Goal: Task Accomplishment & Management: Manage account settings

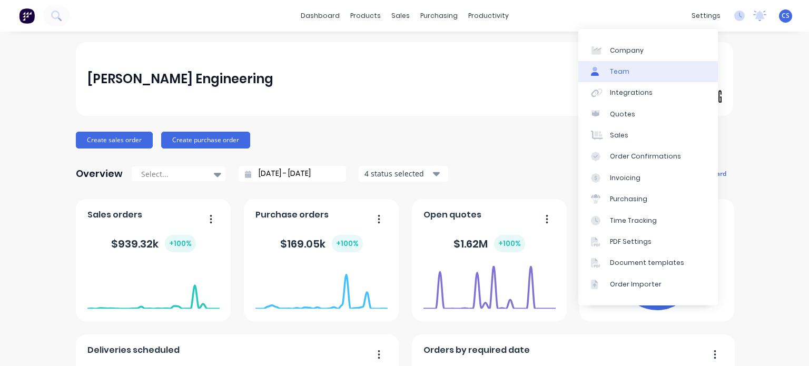
click at [628, 72] on link "Team" at bounding box center [649, 71] width 140 height 21
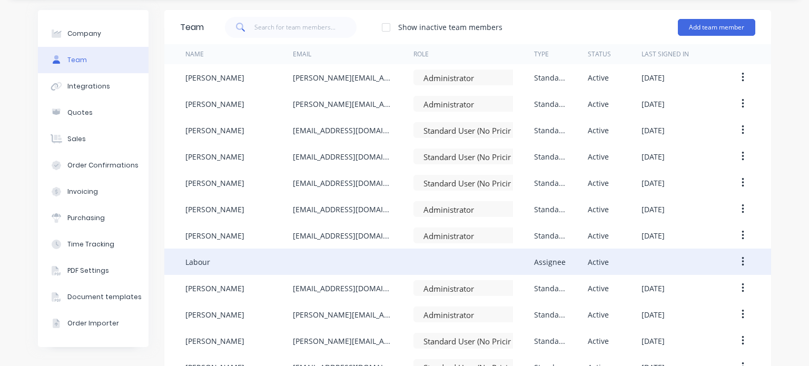
scroll to position [30, 0]
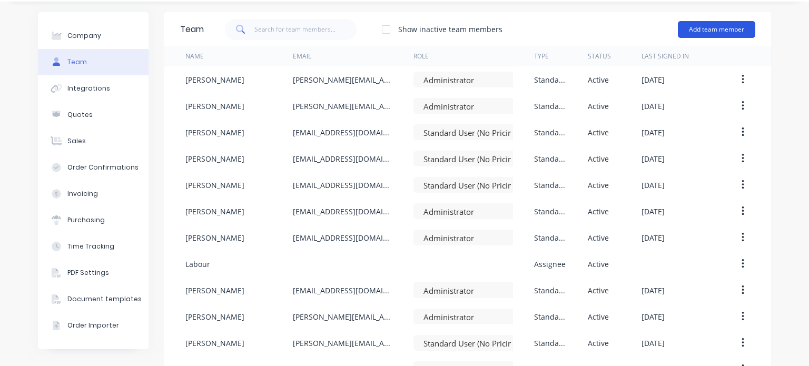
click at [704, 32] on button "Add team member" at bounding box center [716, 29] width 77 height 17
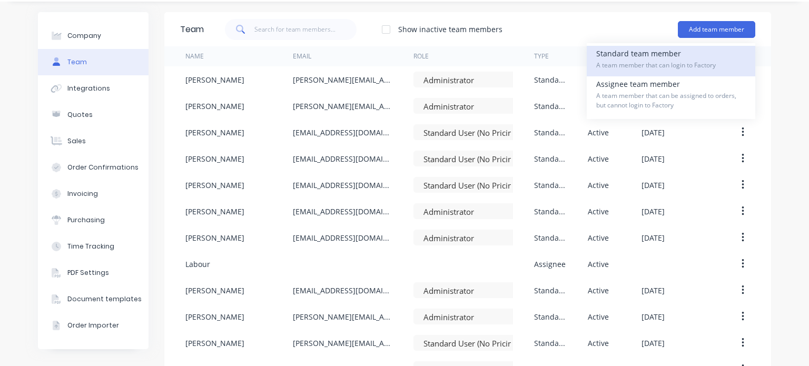
click at [670, 59] on div "Standard team member A team member that can login to Factory" at bounding box center [671, 61] width 150 height 31
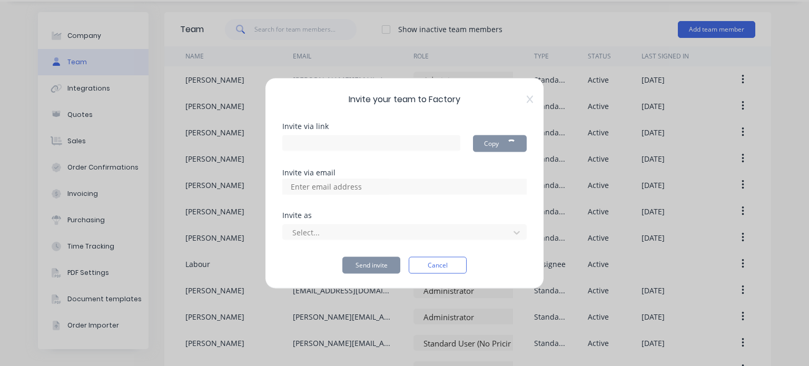
type input "[URL][DOMAIN_NAME]"
click at [300, 185] on input at bounding box center [337, 187] width 105 height 16
type input "[EMAIL_ADDRESS][DOMAIN_NAME]"
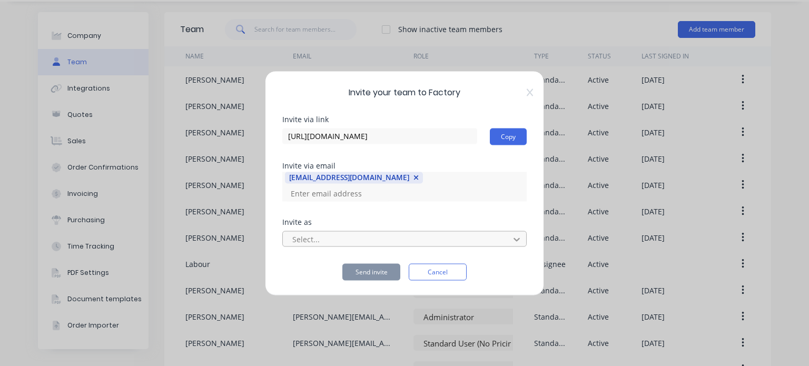
click at [517, 234] on icon at bounding box center [517, 239] width 11 height 11
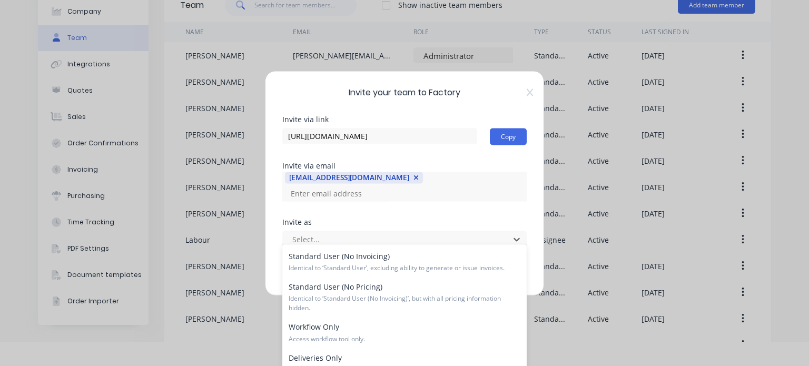
scroll to position [105, 0]
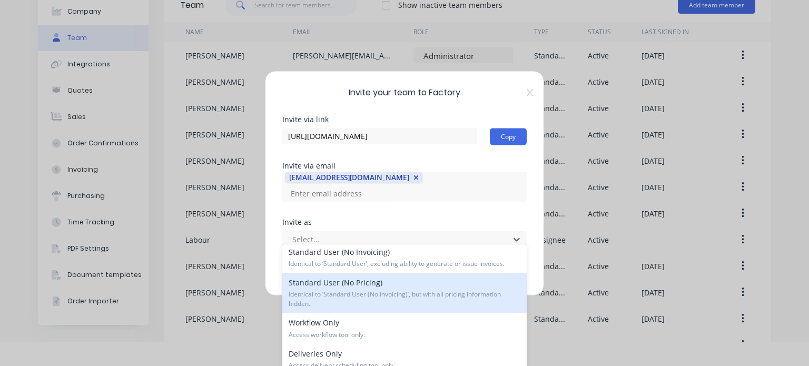
click at [411, 292] on span "Identical to ‘Standard User (No Invoicing)’, but with all pricing information h…" at bounding box center [405, 299] width 232 height 19
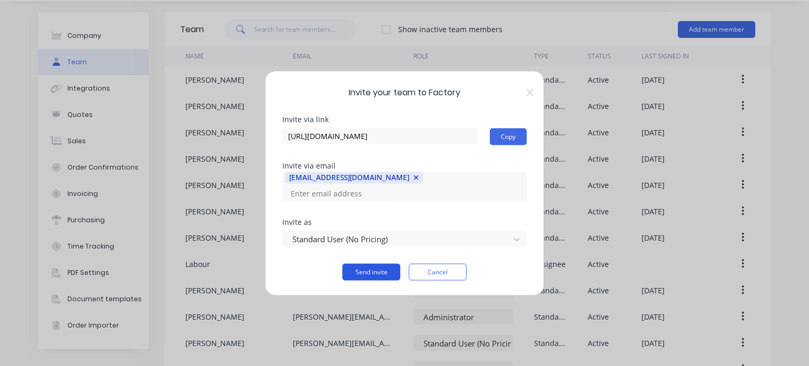
click at [369, 265] on button "Send invite" at bounding box center [372, 271] width 58 height 17
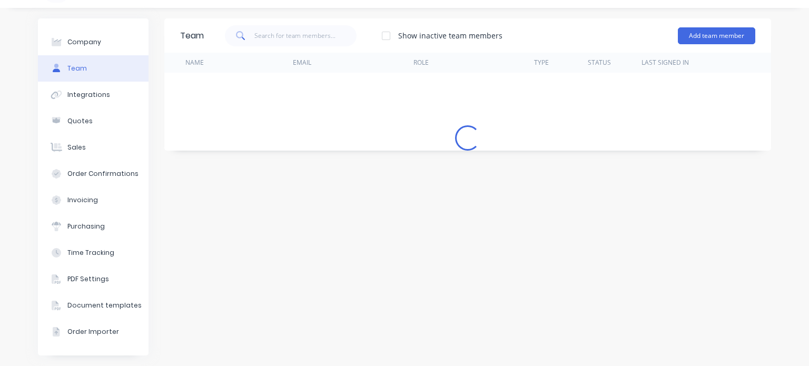
scroll to position [30, 0]
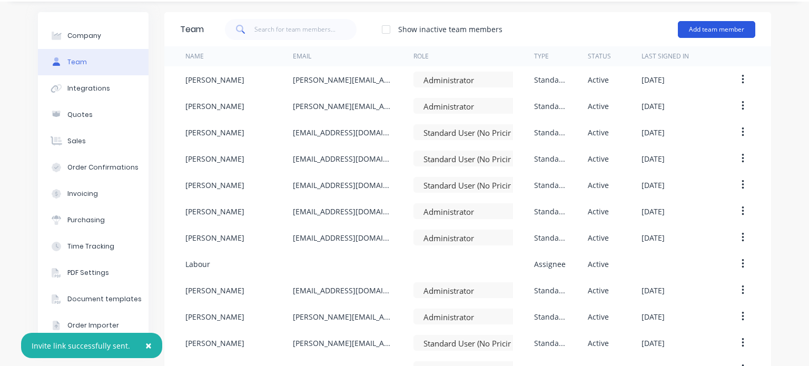
click at [708, 27] on button "Add team member" at bounding box center [716, 29] width 77 height 17
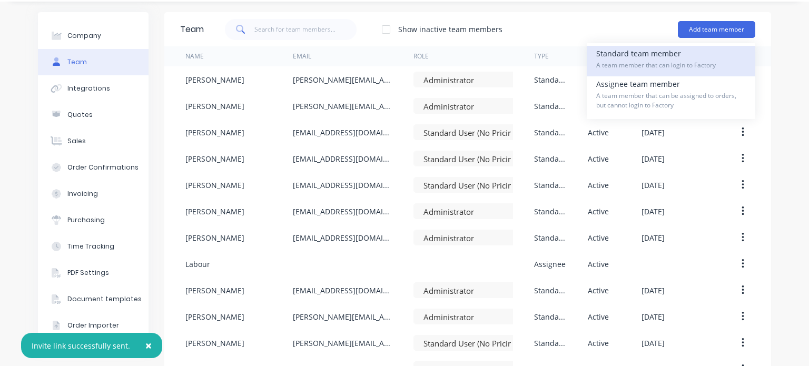
click at [650, 61] on span "A team member that can login to Factory" at bounding box center [671, 65] width 150 height 9
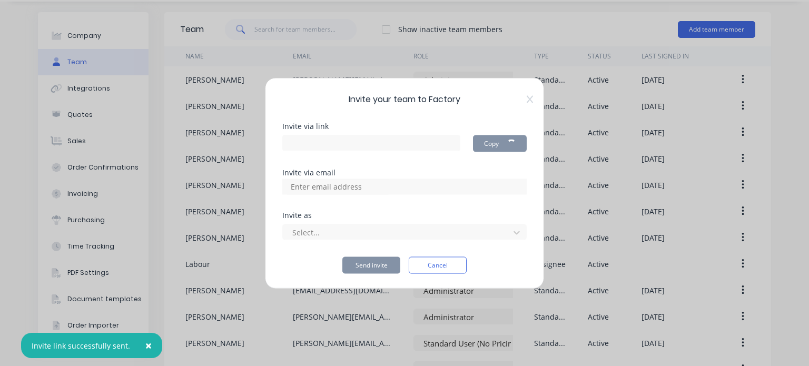
type input "[URL][DOMAIN_NAME]"
click at [302, 184] on input at bounding box center [337, 187] width 105 height 16
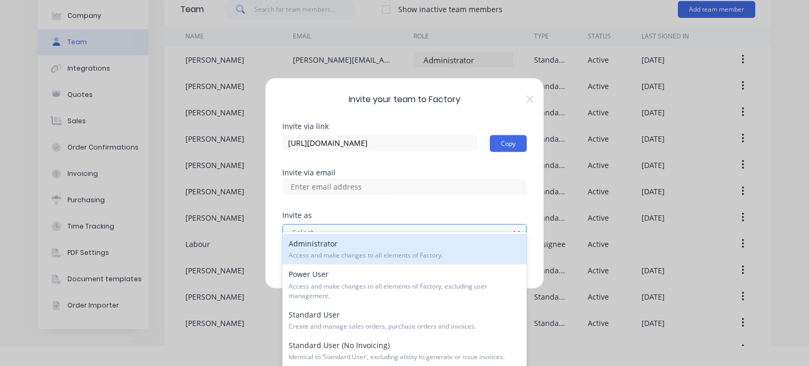
click at [519, 231] on icon at bounding box center [517, 233] width 6 height 4
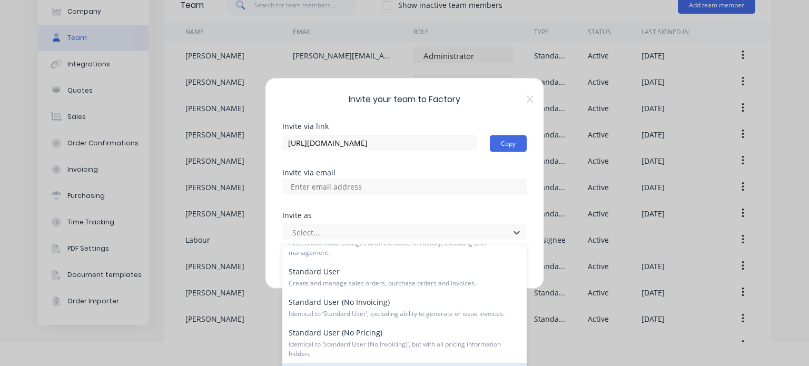
scroll to position [51, 0]
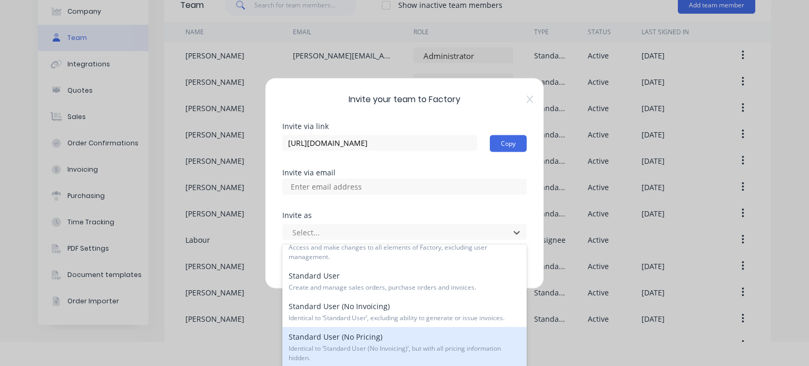
click at [443, 343] on div "Standard User (No Pricing) Identical to ‘Standard User (No Invoicing)’, but wit…" at bounding box center [404, 347] width 244 height 40
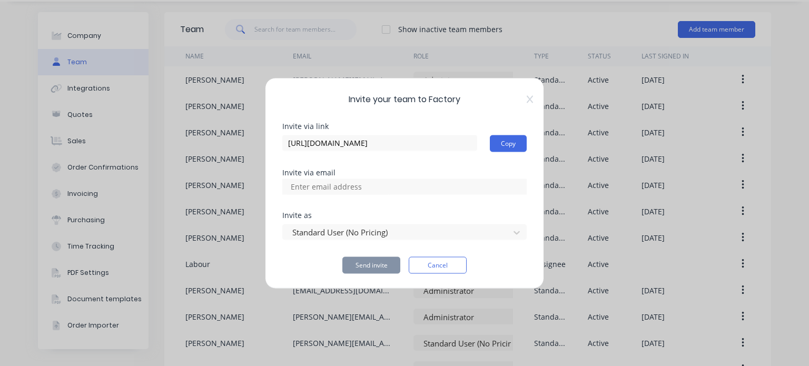
click at [295, 188] on input at bounding box center [337, 187] width 105 height 16
click at [436, 268] on button "Cancel" at bounding box center [438, 265] width 58 height 17
